Goal: Task Accomplishment & Management: Use online tool/utility

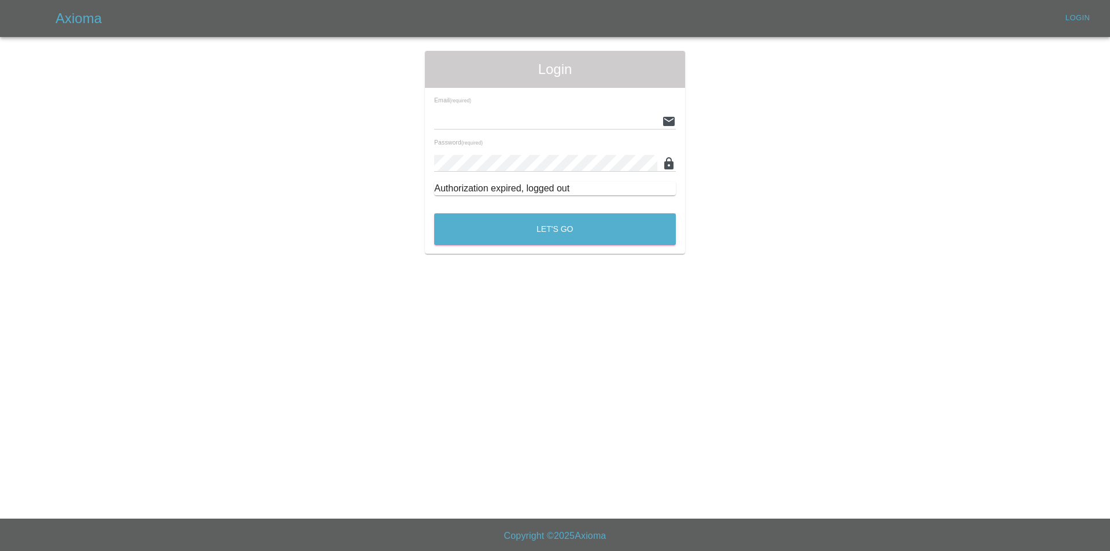
type input "tuncayhuseynov@gmail.com"
click at [514, 250] on div "Login Email (required) tuncayhuseynov@gmail.com Password (required) Authorizati…" at bounding box center [555, 152] width 260 height 203
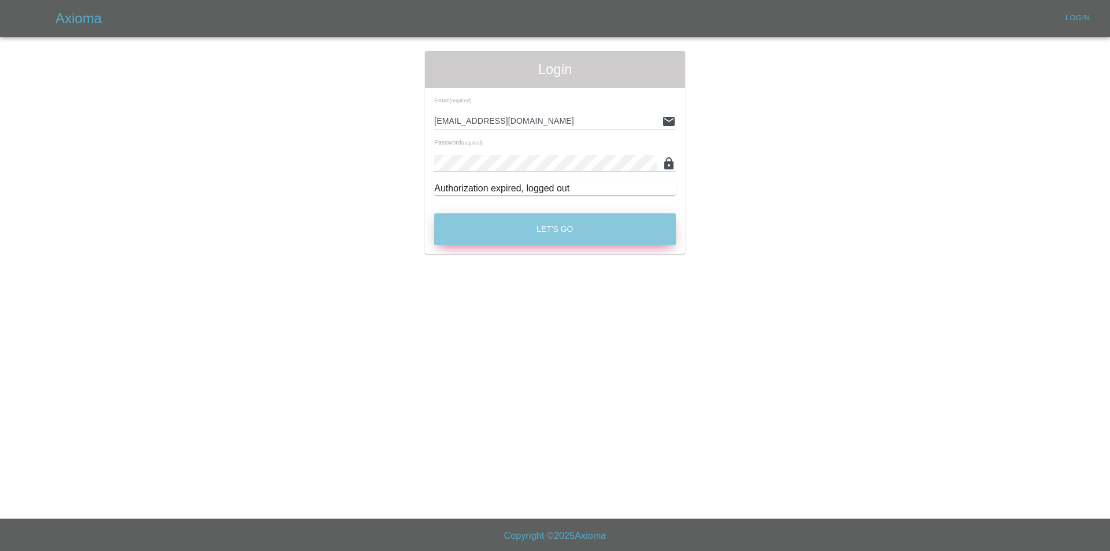
click at [509, 226] on button "Let's Go" at bounding box center [555, 229] width 242 height 32
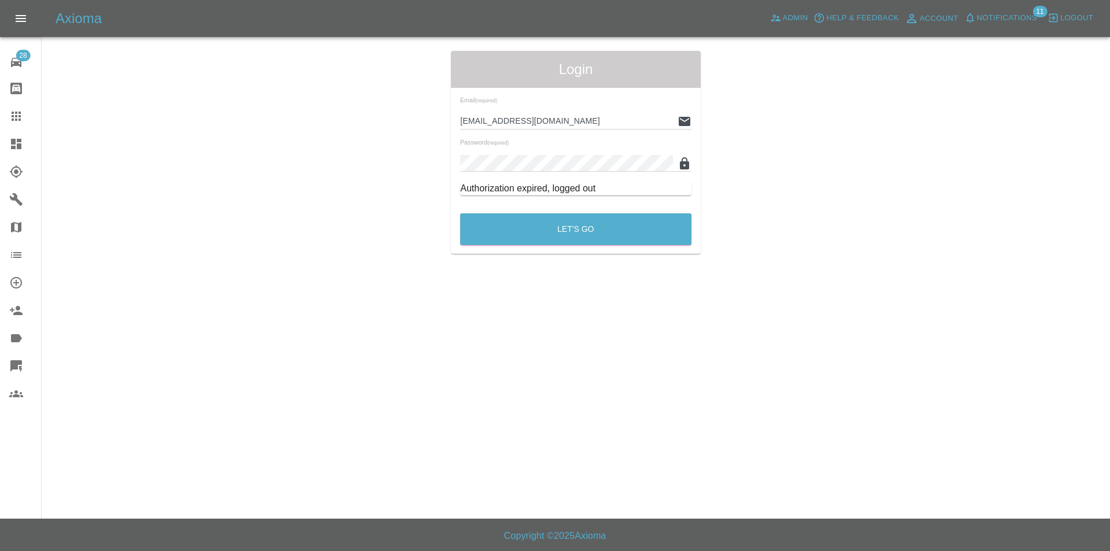
click at [16, 357] on link "Quick Quote" at bounding box center [20, 366] width 41 height 28
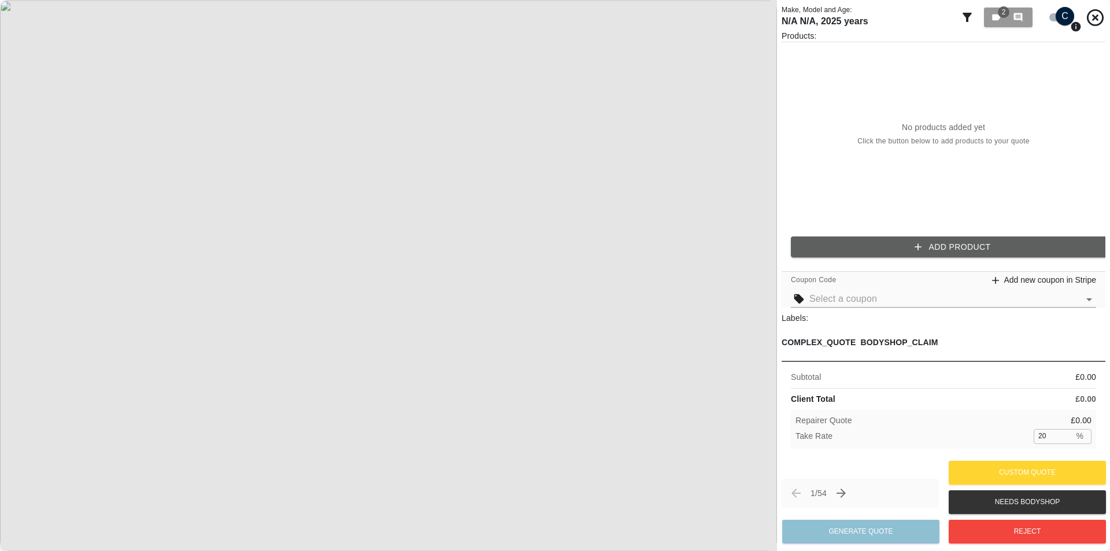
click at [861, 349] on div "BODYSHOP_CLAIM" at bounding box center [899, 342] width 77 height 28
click at [989, 20] on button "2 0" at bounding box center [1008, 18] width 49 height 20
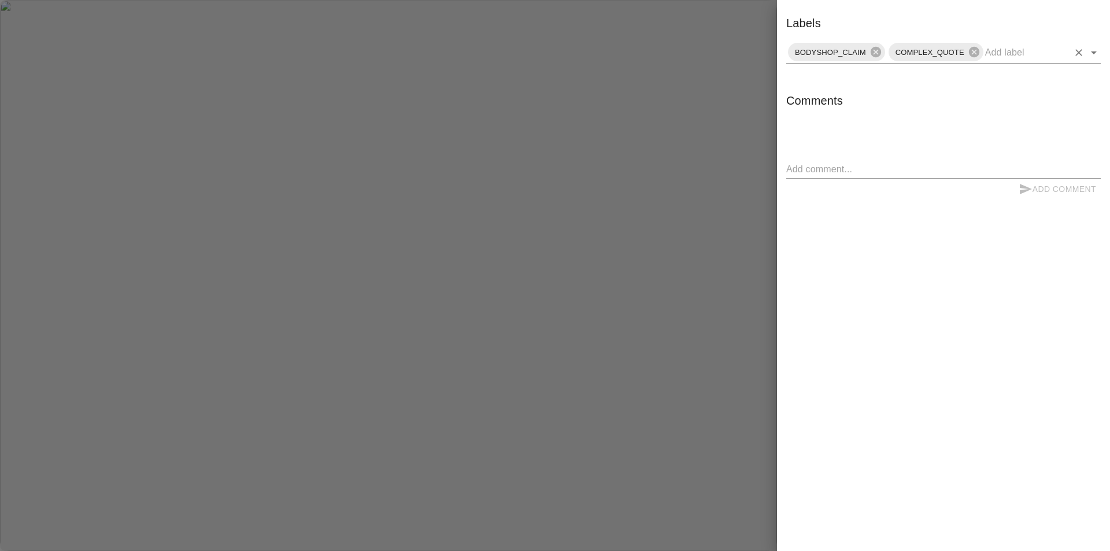
click at [1000, 43] on input "text" at bounding box center [1026, 52] width 83 height 18
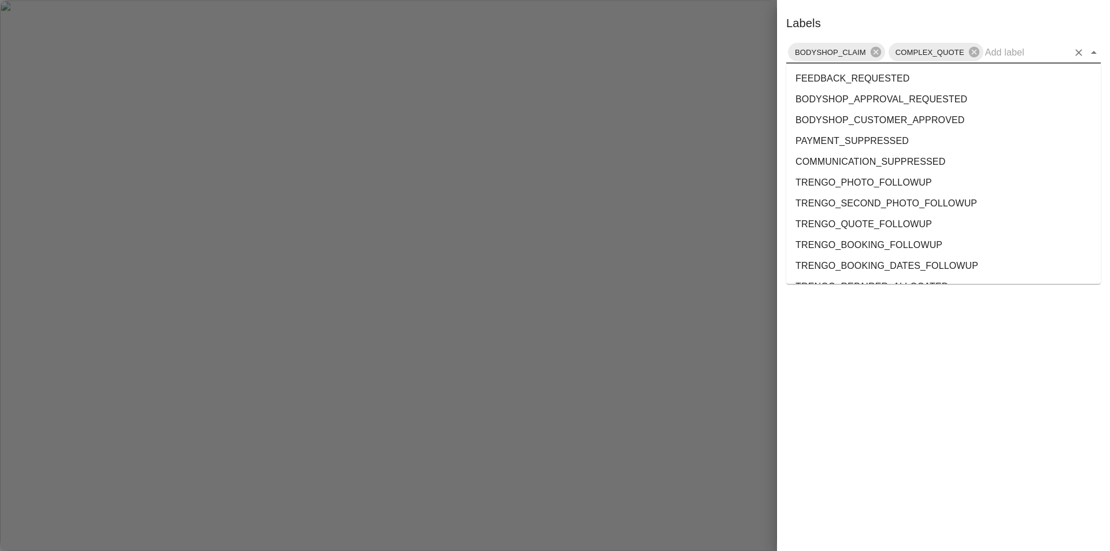
click at [961, 94] on li "BODYSHOP_APPROVAL_REQUESTED" at bounding box center [943, 99] width 315 height 21
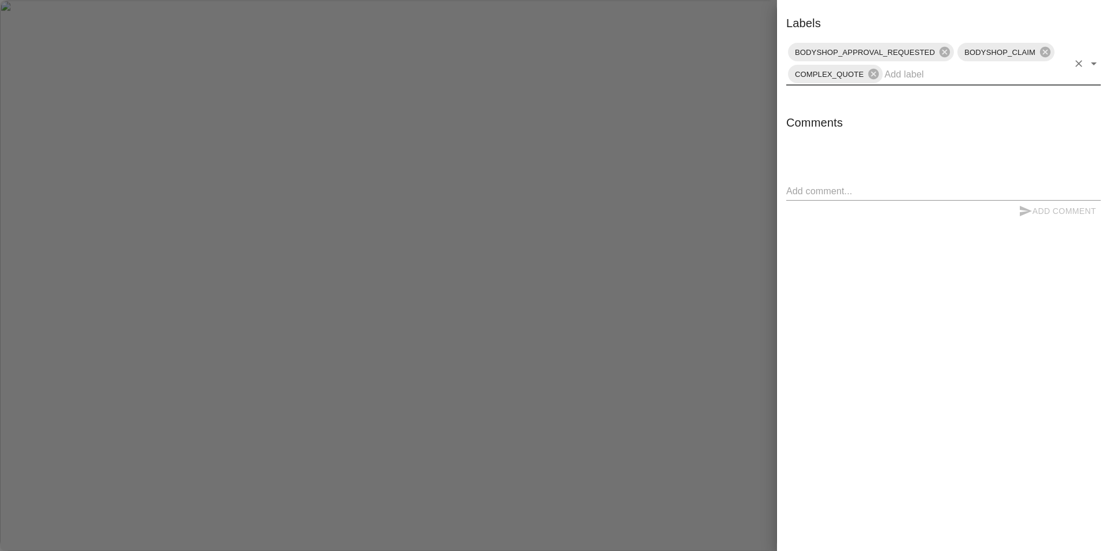
click at [1031, 46] on span "BODYSHOP_CLAIM" at bounding box center [1000, 52] width 85 height 13
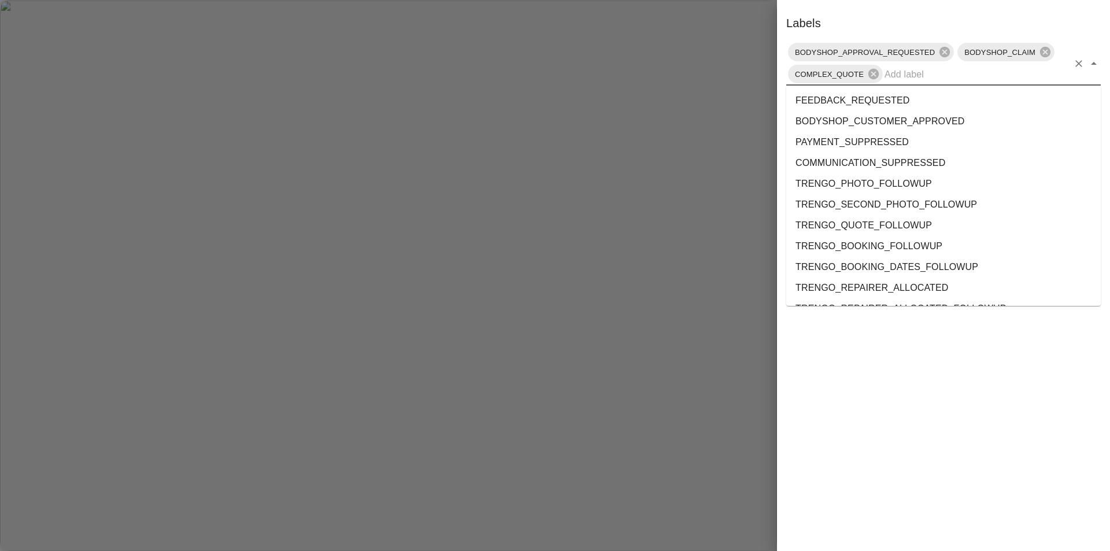
click at [992, 76] on input "text" at bounding box center [977, 74] width 184 height 18
click at [919, 169] on li "COMMUNICATION_SUPPRESSED" at bounding box center [943, 163] width 315 height 21
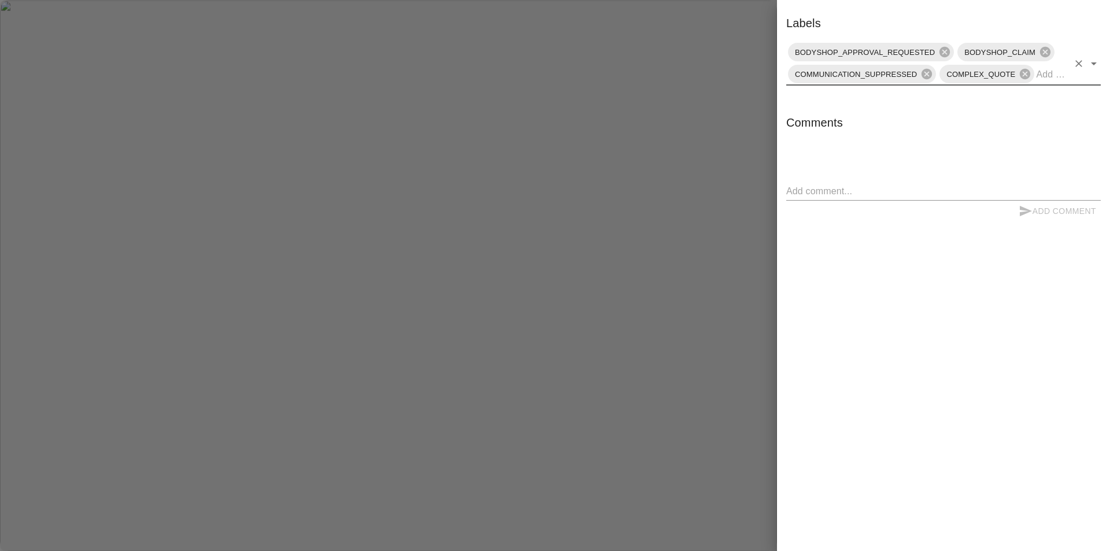
click at [1039, 73] on input "text" at bounding box center [1052, 74] width 32 height 18
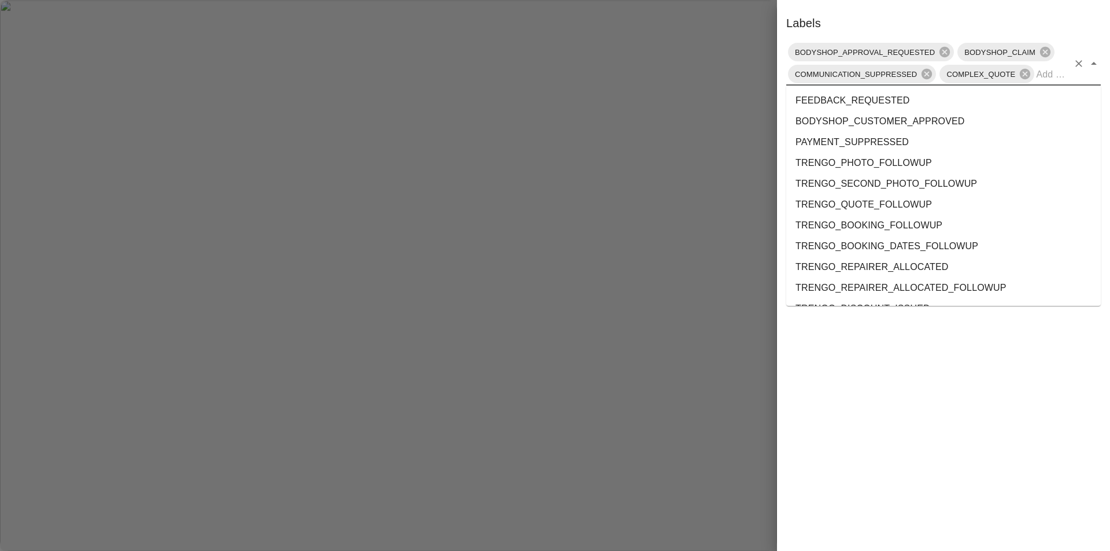
click at [903, 202] on li "TRENGO_QUOTE_FOLLOWUP" at bounding box center [943, 204] width 315 height 21
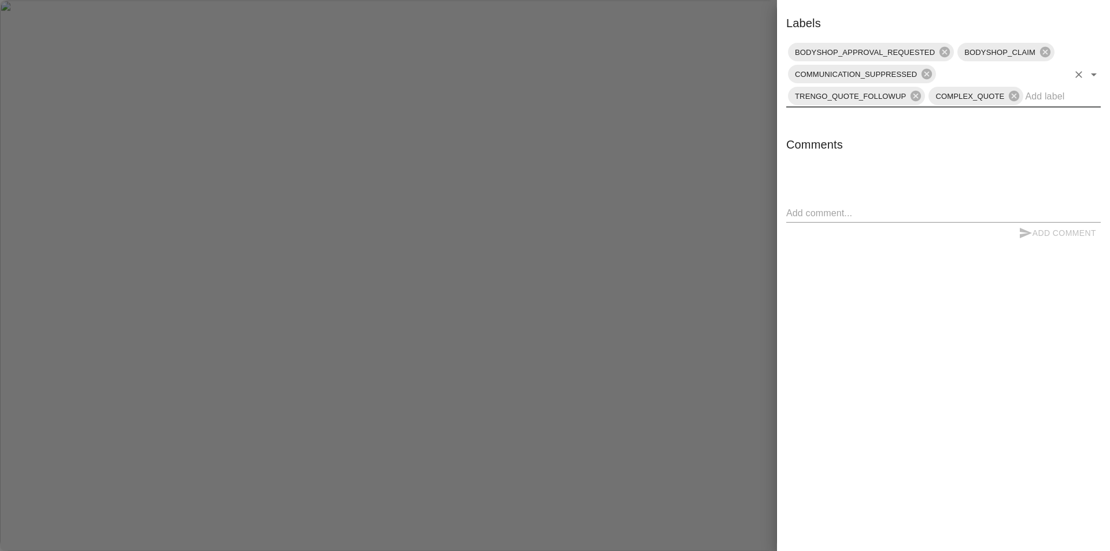
click at [1040, 97] on input "text" at bounding box center [1046, 96] width 43 height 18
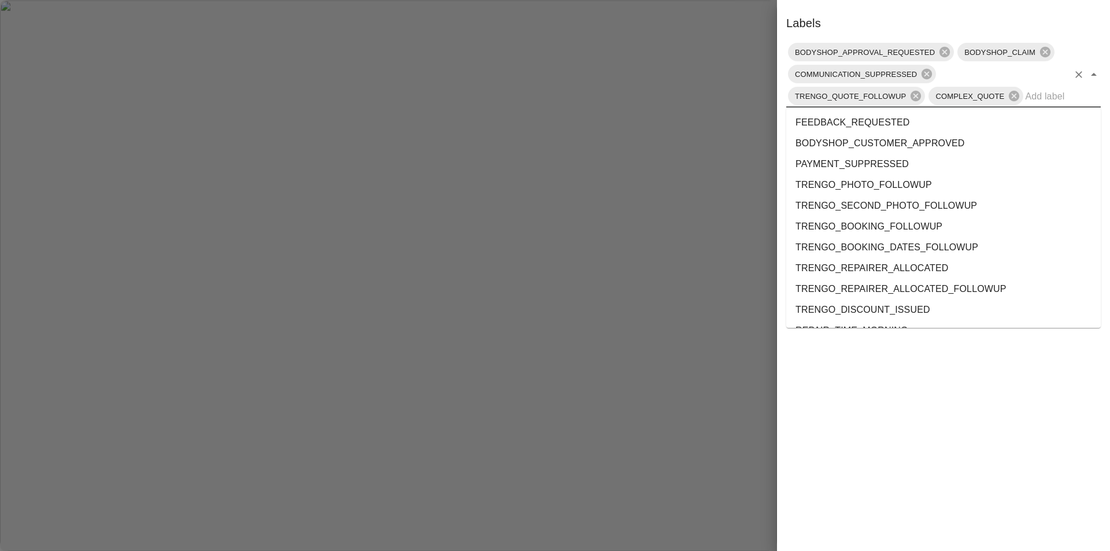
click at [967, 165] on li "PAYMENT_SUPPRESSED" at bounding box center [943, 164] width 315 height 21
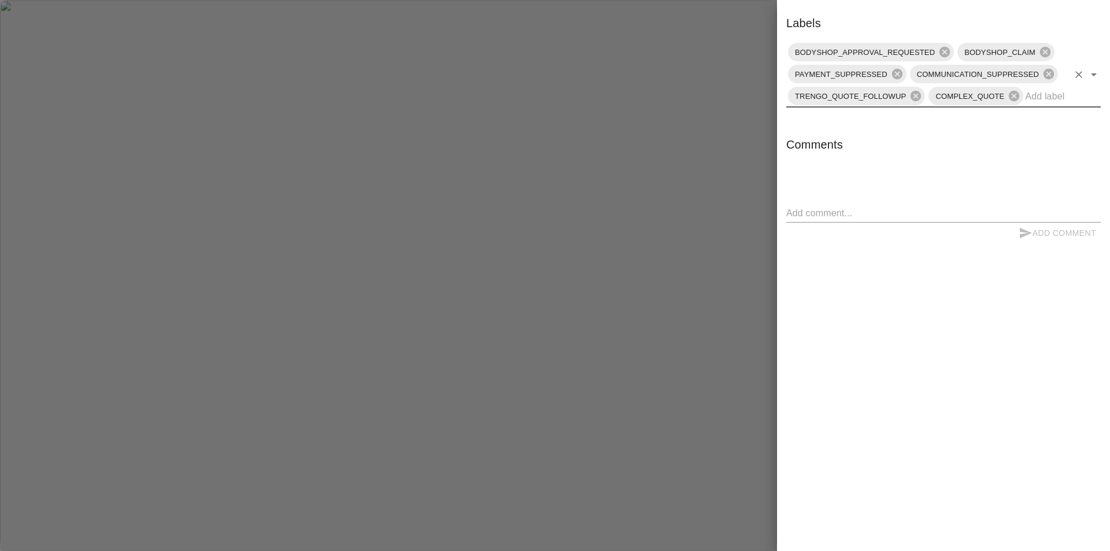
click at [1052, 91] on input "text" at bounding box center [1046, 96] width 43 height 18
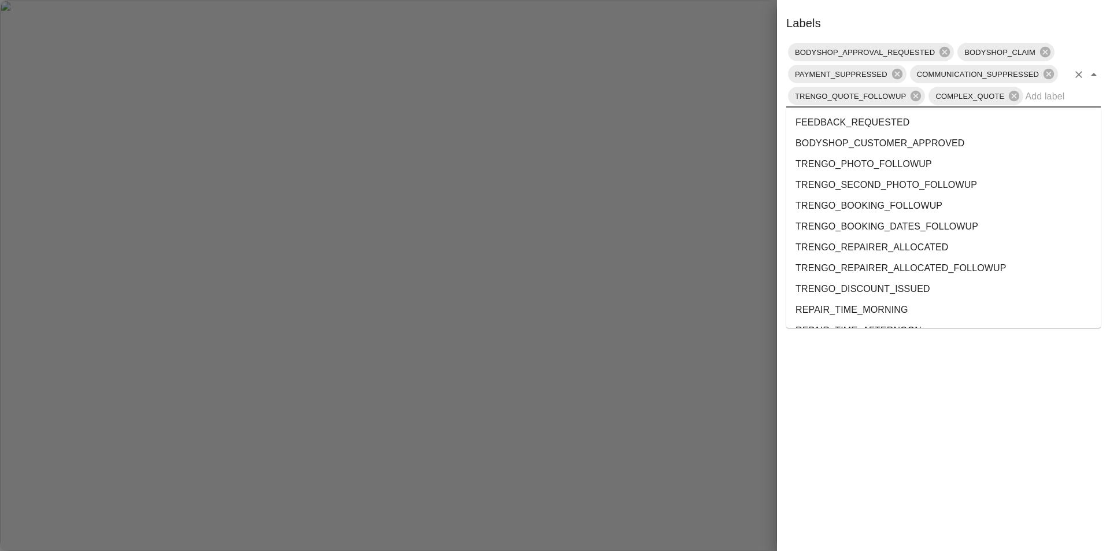
click at [945, 198] on li "TRENGO_BOOKING_FOLLOWUP" at bounding box center [943, 205] width 315 height 21
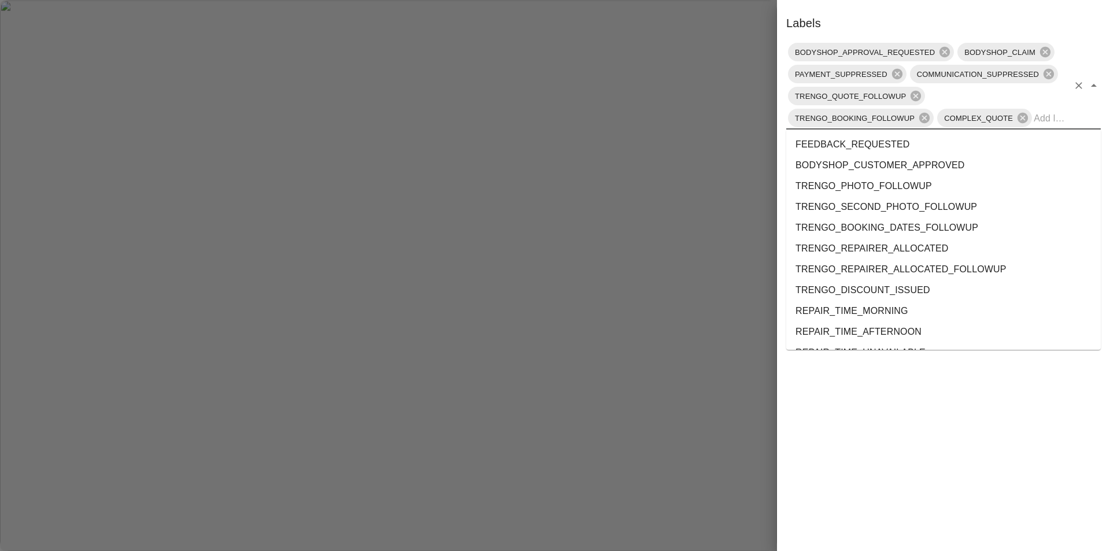
click at [1046, 114] on input "text" at bounding box center [1051, 118] width 35 height 18
click at [985, 143] on li "FEEDBACK_REQUESTED" at bounding box center [943, 144] width 315 height 21
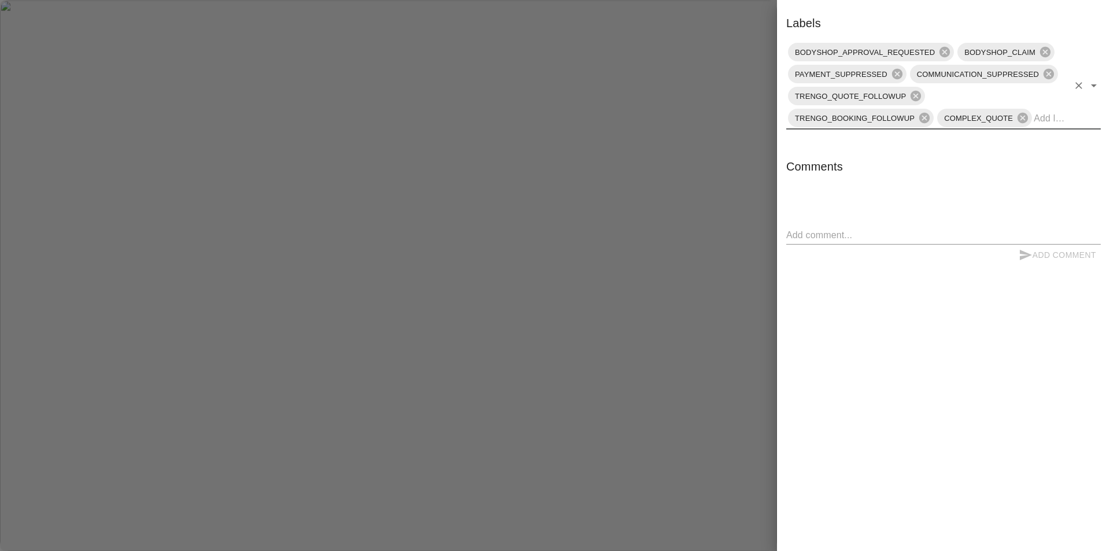
click at [1063, 121] on div "BODYSHOP_APPROVAL_REQUESTED BODYSHOP_CLAIM PAYMENT_SUPPRESSED COMMUNICATION_SUP…" at bounding box center [943, 85] width 315 height 88
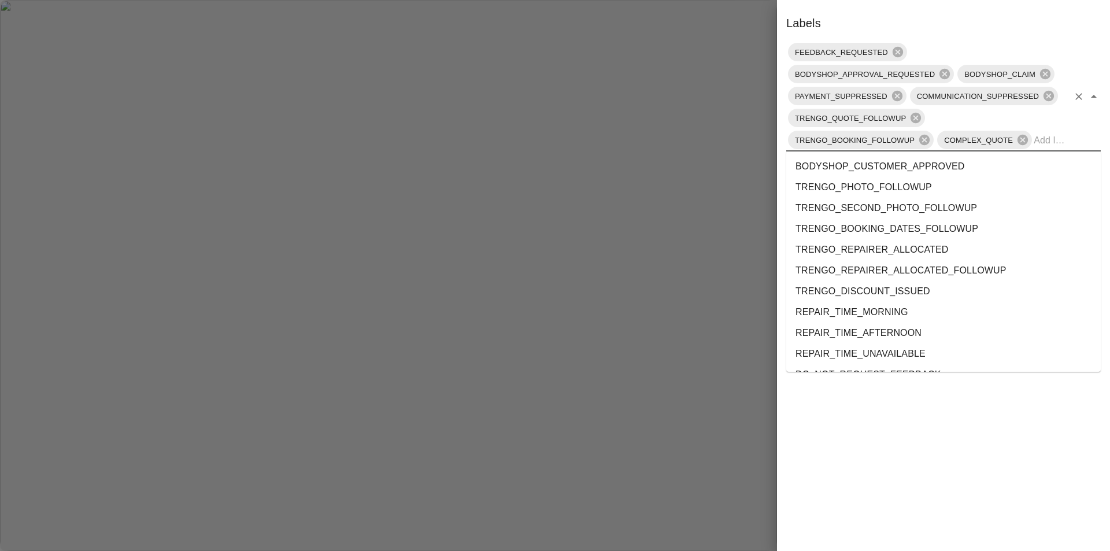
click at [966, 195] on li "TRENGO_PHOTO_FOLLOWUP" at bounding box center [943, 187] width 315 height 21
click at [1052, 143] on input "text" at bounding box center [1051, 140] width 35 height 18
click at [1000, 185] on li "TRENGO_SECOND_PHOTO_FOLLOWUP" at bounding box center [943, 187] width 315 height 21
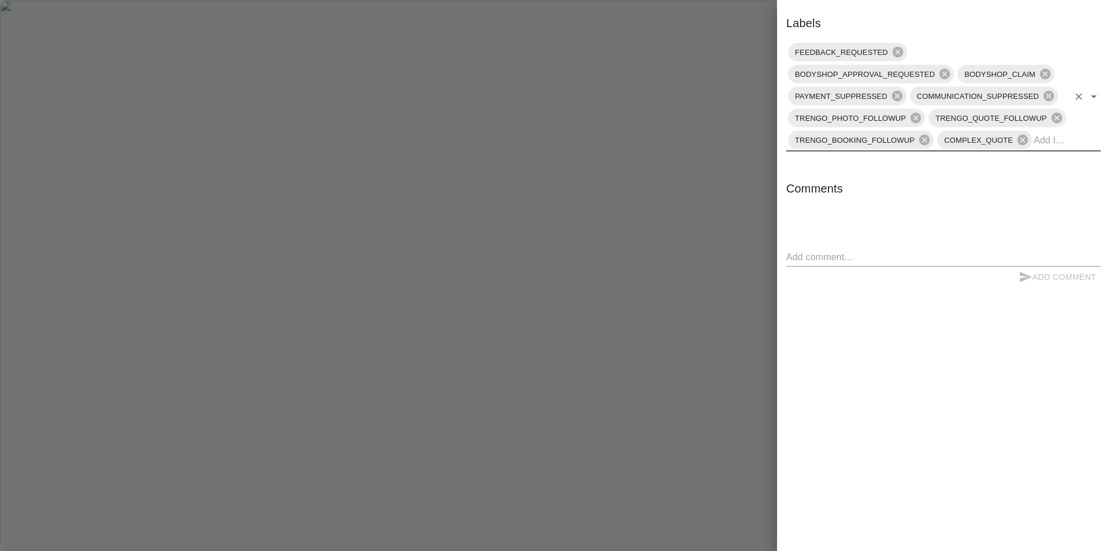
click at [717, 188] on div at bounding box center [555, 275] width 1110 height 551
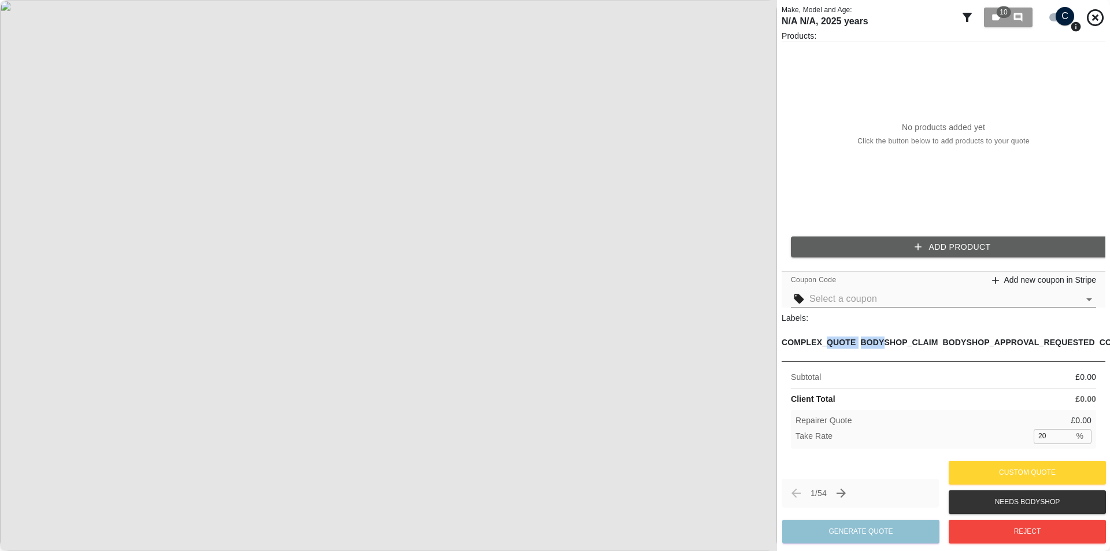
drag, startPoint x: 857, startPoint y: 349, endPoint x: 829, endPoint y: 349, distance: 27.8
click at [852, 346] on p "COMPLEX_QUOTE" at bounding box center [819, 343] width 75 height 12
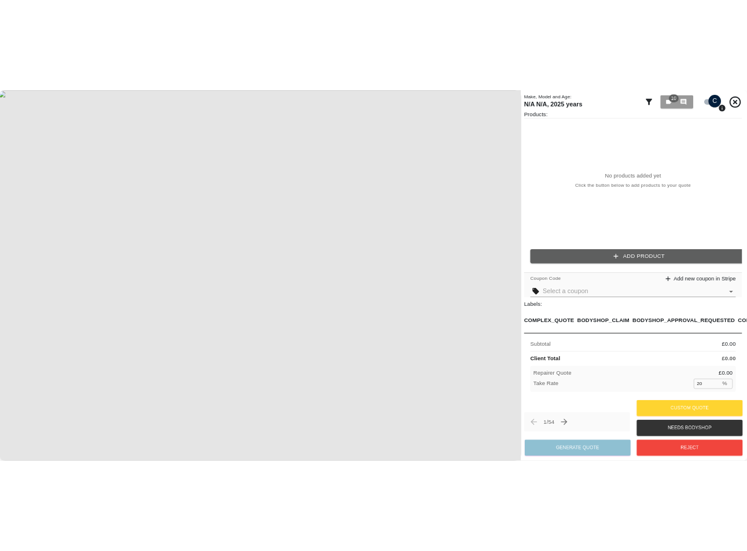
scroll to position [9, 0]
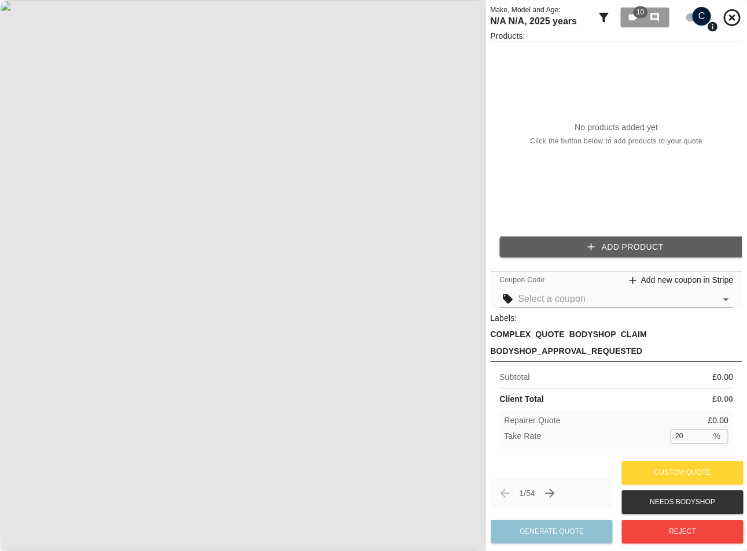
click at [689, 342] on div "COMPLEX_QUOTE BODYSHOP_CLAIM BODYSHOP_APPROVAL_REQUESTED COMMUNICATION_SUPPRESS…" at bounding box center [616, 342] width 252 height 28
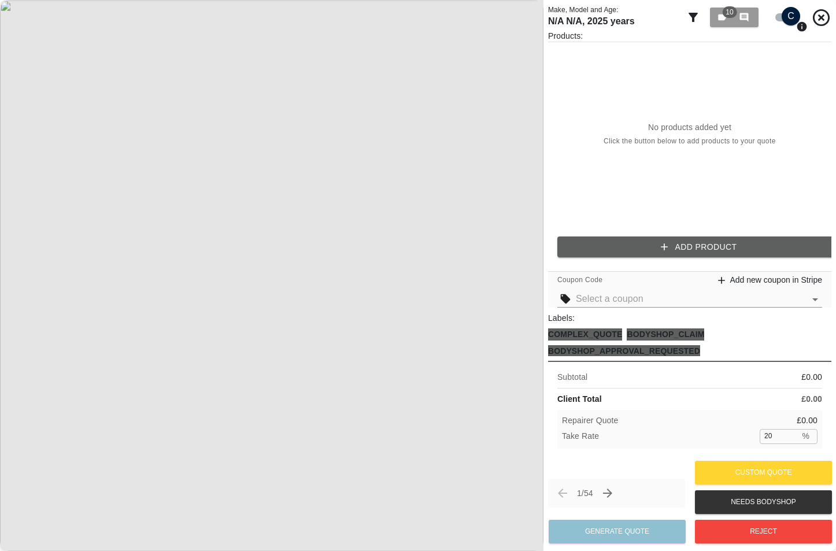
click at [714, 341] on div "COMPLEX_QUOTE BODYSHOP_CLAIM BODYSHOP_APPROVAL_REQUESTED COMMUNICATION_SUPPRESS…" at bounding box center [689, 342] width 283 height 28
drag, startPoint x: 685, startPoint y: 342, endPoint x: 732, endPoint y: 341, distance: 46.8
click at [732, 341] on div "COMPLEX_QUOTE BODYSHOP_CLAIM BODYSHOP_APPROVAL_REQUESTED COMMUNICATION_SUPPRESS…" at bounding box center [689, 342] width 283 height 28
click at [652, 401] on p "FEEDBACK_REQUESTED" at bounding box center [601, 407] width 101 height 12
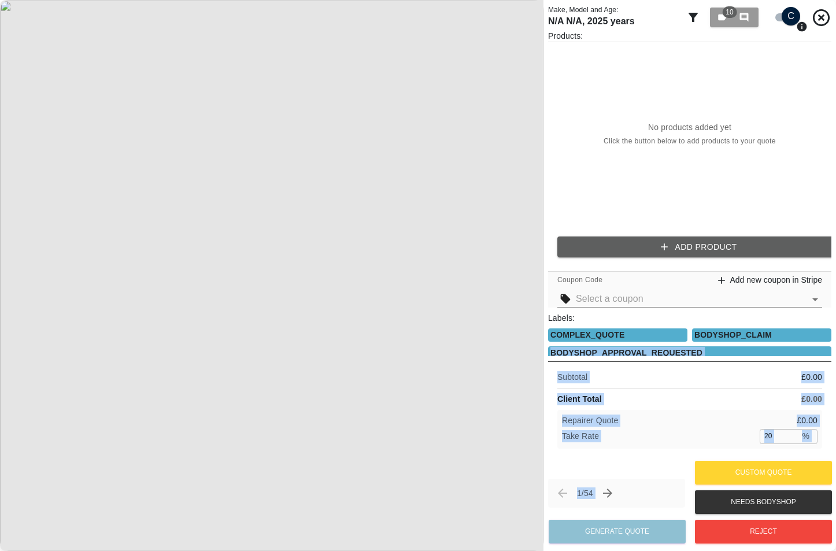
drag, startPoint x: 828, startPoint y: 345, endPoint x: 822, endPoint y: 332, distance: 13.7
click at [121, 332] on body "Axioma Admin Help & Feedback Account Notifications 11 Logout 28 Repair home Bod…" at bounding box center [60, 275] width 121 height 551
click at [762, 360] on div "Products: No products added yet Click the button below to add products to your …" at bounding box center [689, 244] width 283 height 428
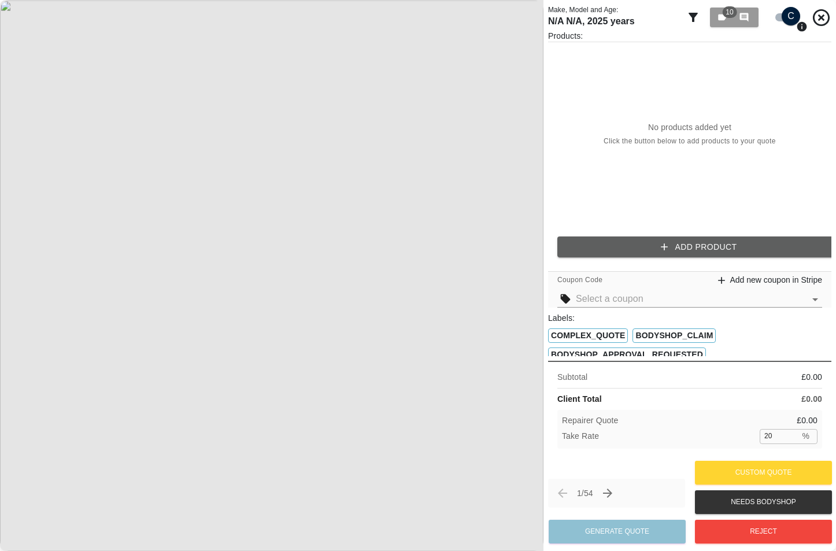
click at [828, 352] on div at bounding box center [831, 275] width 12 height 551
click at [828, 350] on div at bounding box center [831, 275] width 12 height 551
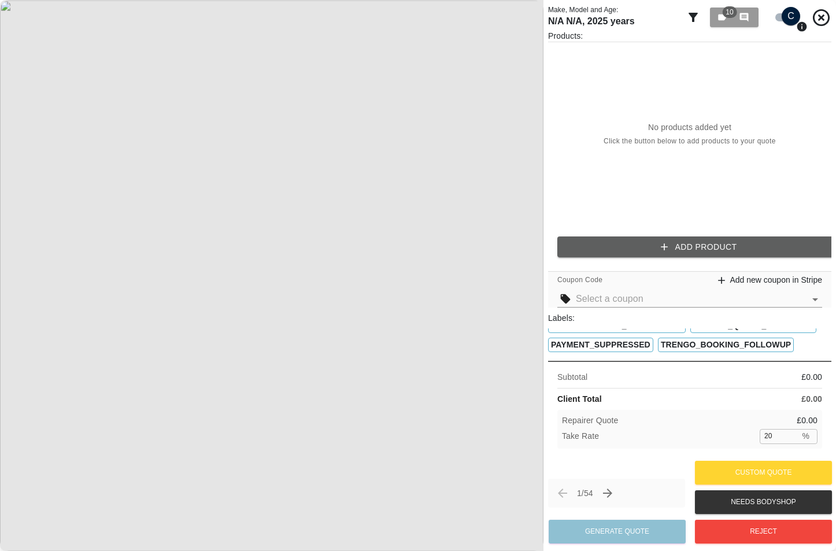
scroll to position [58, 0]
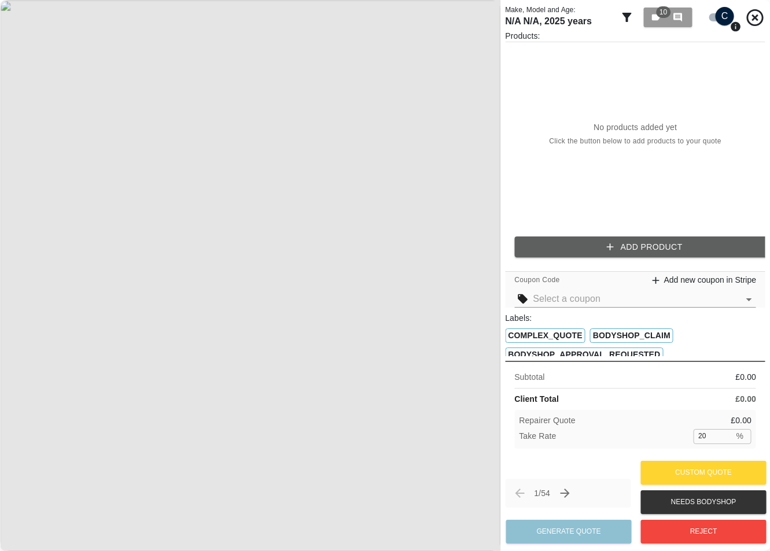
click at [653, 28] on div "10 0" at bounding box center [668, 17] width 50 height 25
click at [658, 21] on icon "button" at bounding box center [656, 17] width 10 height 10
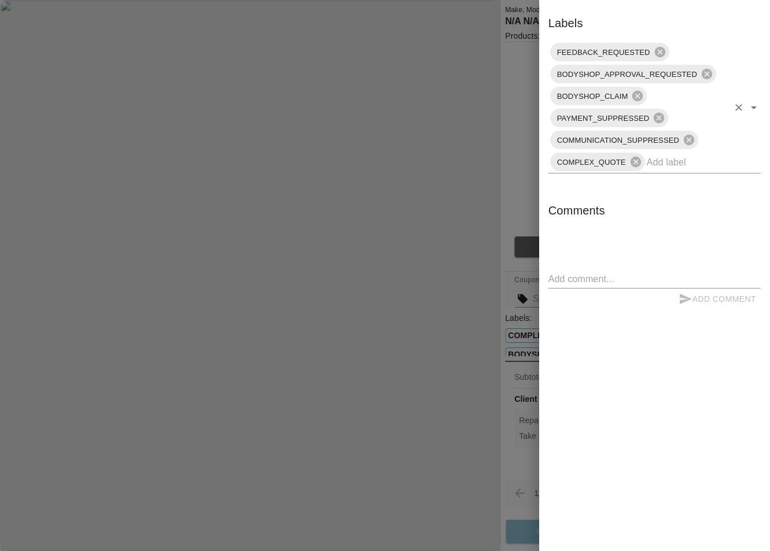
click at [679, 164] on input "text" at bounding box center [688, 162] width 82 height 18
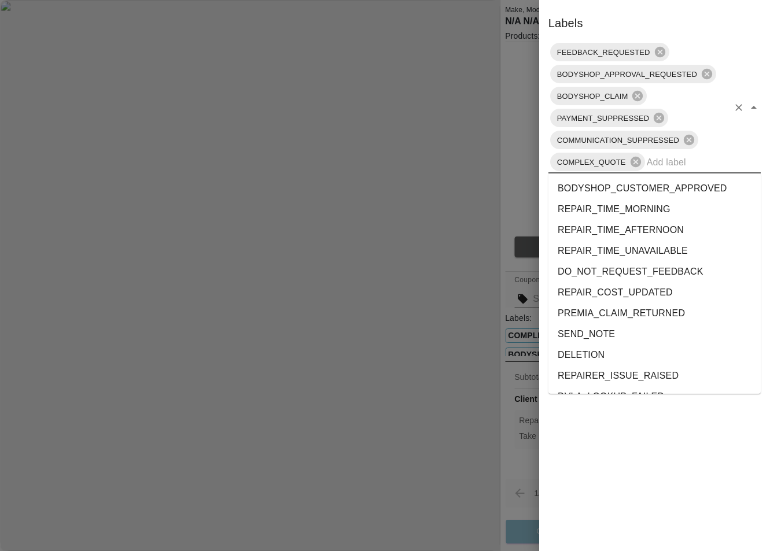
click at [632, 293] on li "REPAIR_COST_UPDATED" at bounding box center [654, 292] width 212 height 21
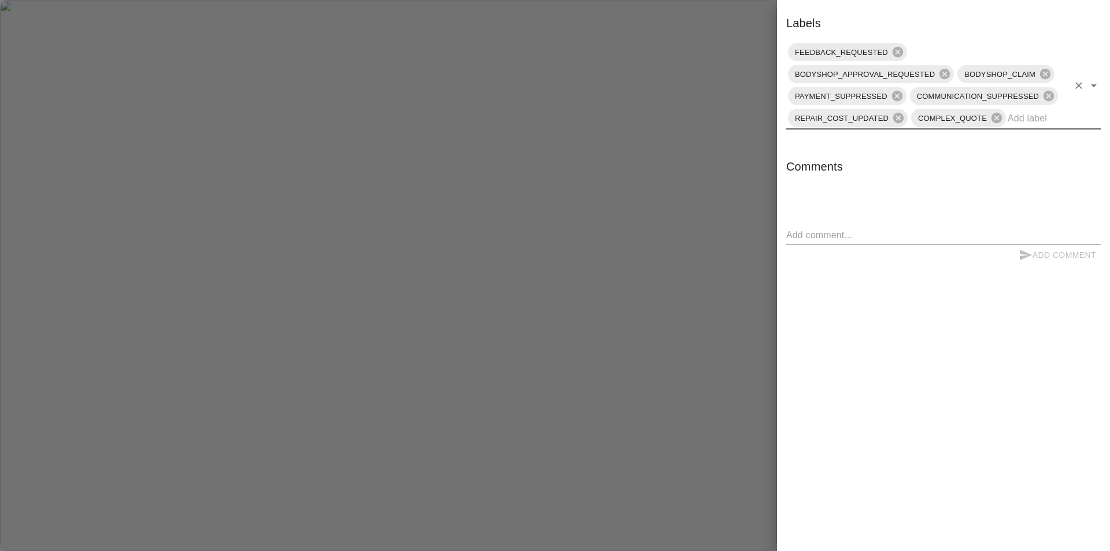
click at [588, 111] on div at bounding box center [555, 275] width 1110 height 551
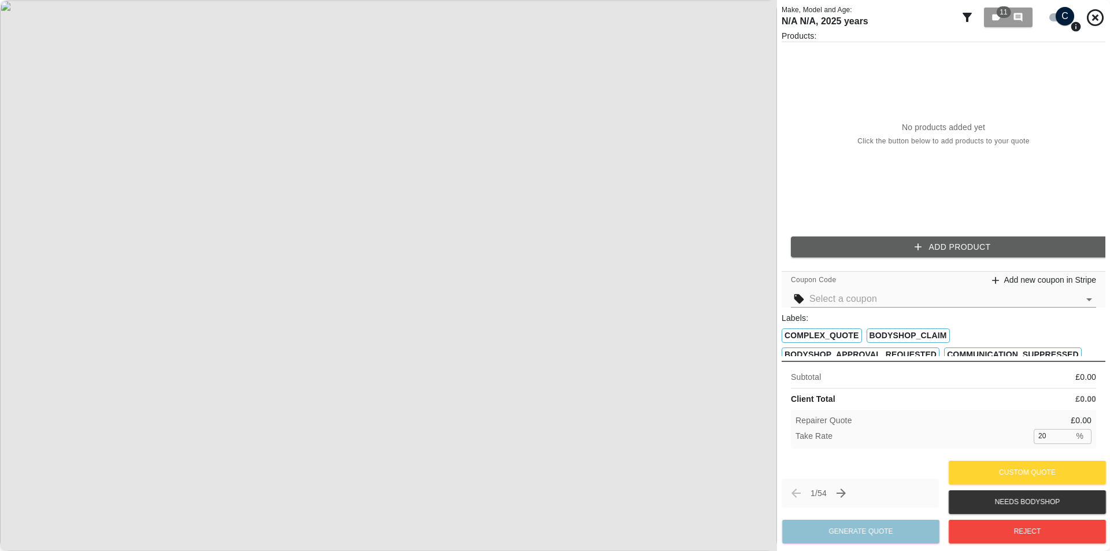
click at [770, 383] on img at bounding box center [388, 275] width 777 height 551
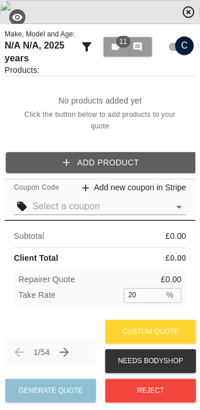
click at [178, 43] on input "checkbox" at bounding box center [185, 45] width 56 height 19
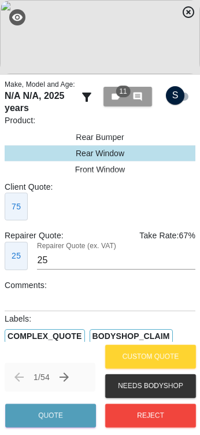
click at [169, 99] on input "checkbox" at bounding box center [175, 95] width 56 height 19
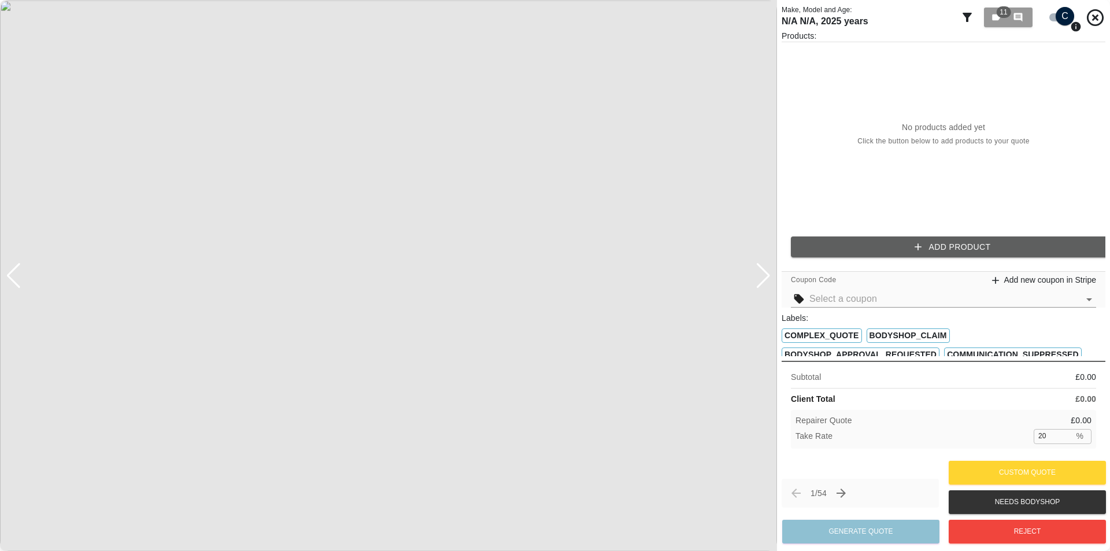
click at [836, 21] on input "checkbox" at bounding box center [1065, 16] width 56 height 19
checkbox input "false"
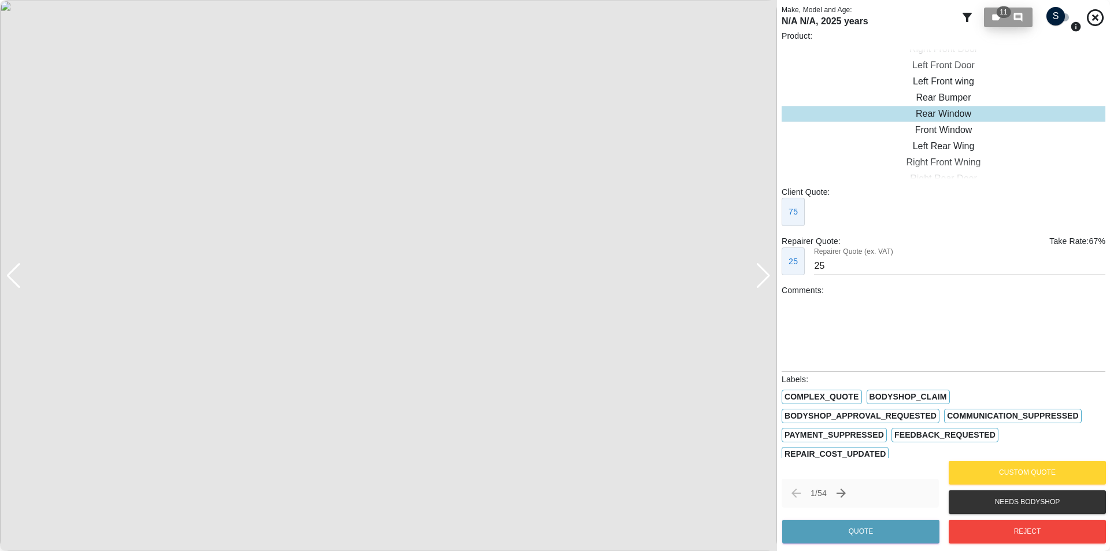
click at [836, 19] on span "0" at bounding box center [1019, 17] width 13 height 10
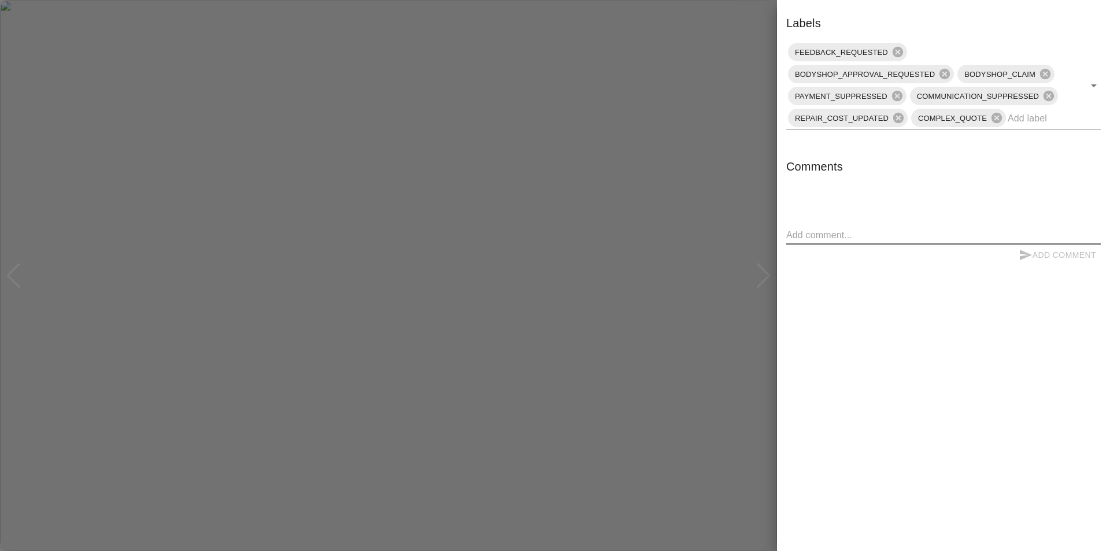
click at [836, 230] on textarea at bounding box center [943, 234] width 315 height 13
type textarea "TTTT"
click at [836, 254] on button "Add Comment" at bounding box center [1057, 255] width 87 height 21
click at [720, 96] on div at bounding box center [555, 275] width 1110 height 551
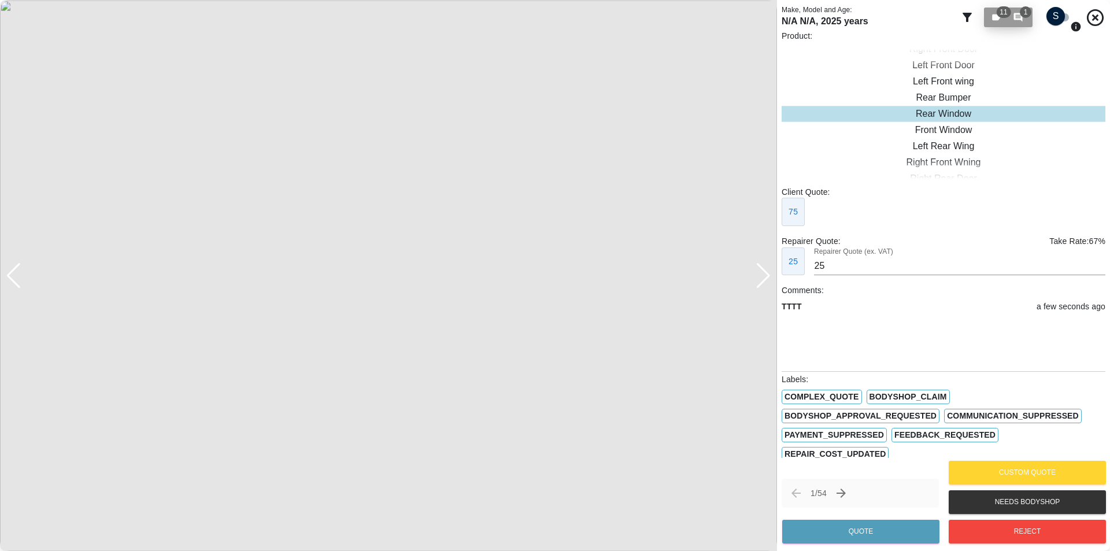
scroll to position [3, 0]
click at [836, 13] on input "checkbox" at bounding box center [1056, 16] width 56 height 19
checkbox input "true"
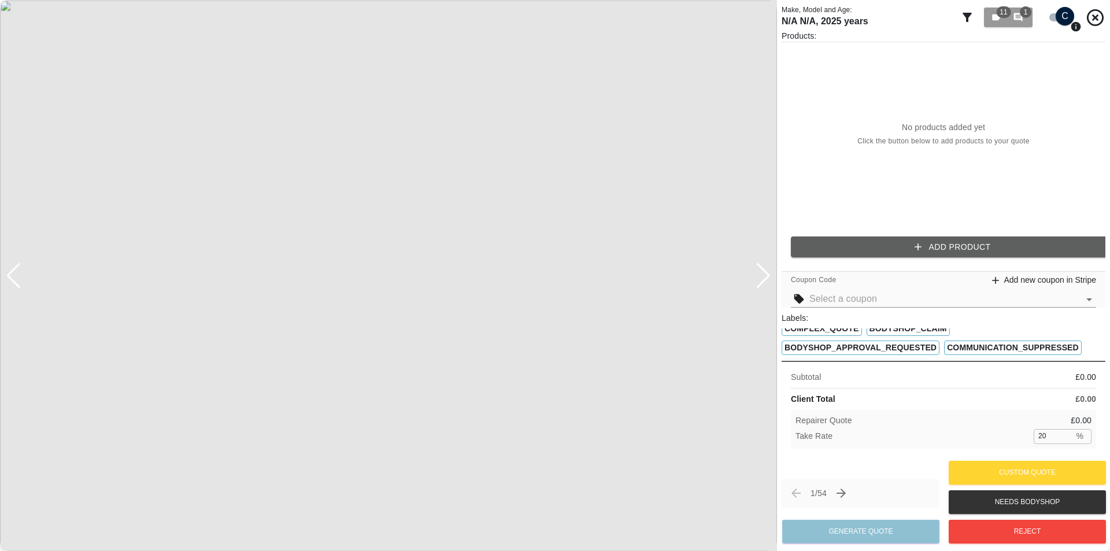
scroll to position [0, 0]
